Goal: Information Seeking & Learning: Find specific page/section

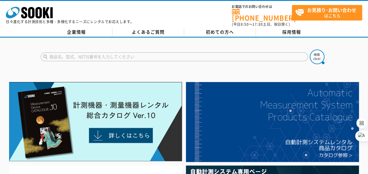
click at [75, 53] on input "text" at bounding box center [174, 56] width 267 height 9
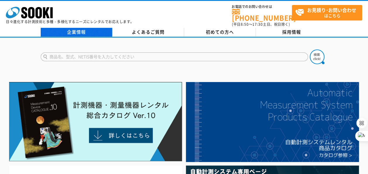
type input "商品名、型式、NETIS番号を入力してください"
click at [73, 28] on link "企業情報" at bounding box center [77, 32] width 72 height 9
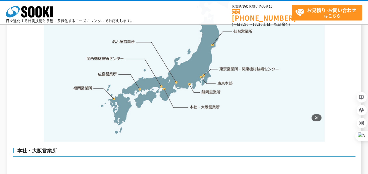
scroll to position [1201, 0]
